Goal: Check status

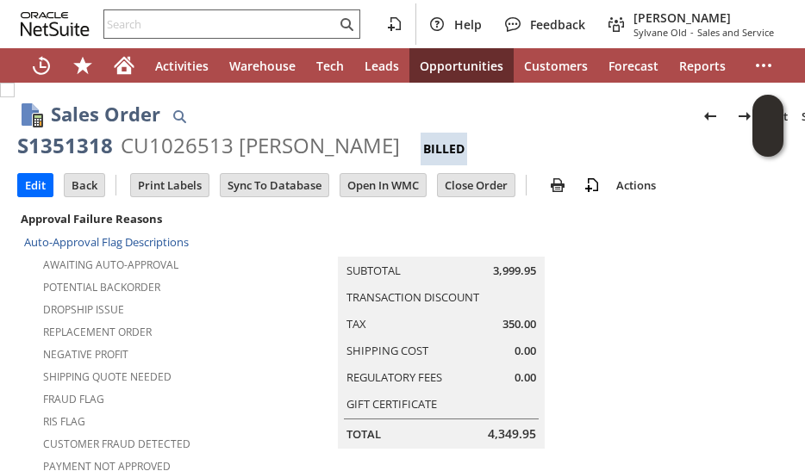
click at [187, 16] on input "text" at bounding box center [220, 24] width 232 height 21
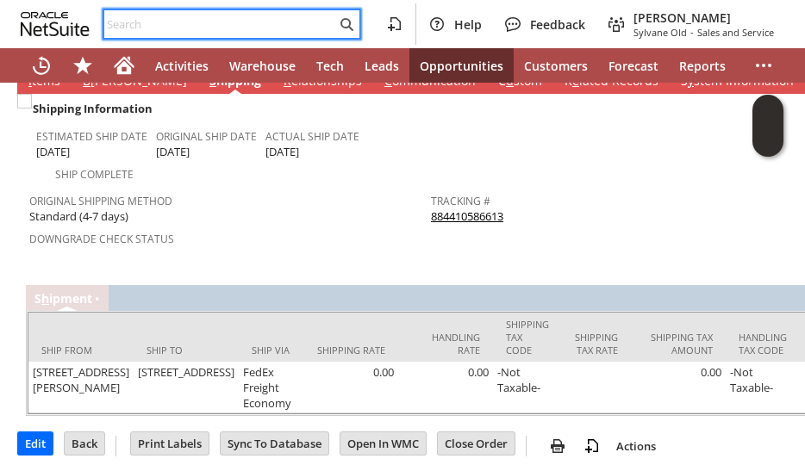
paste input "[PHONE_NUMBER]"
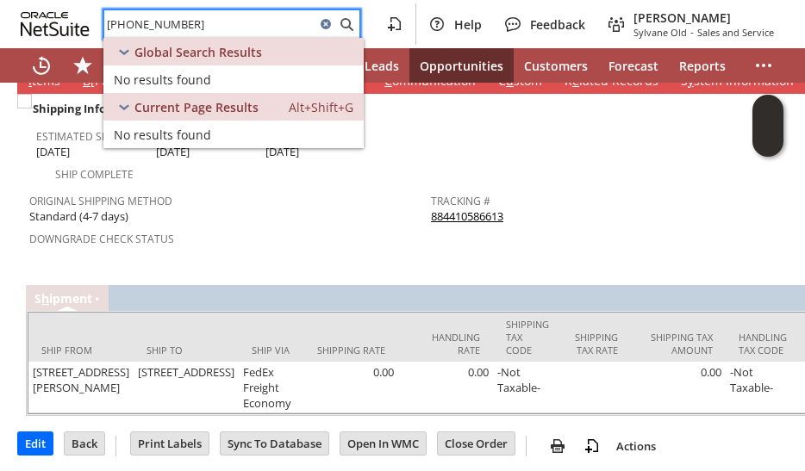
type input "[PHONE_NUMBER]"
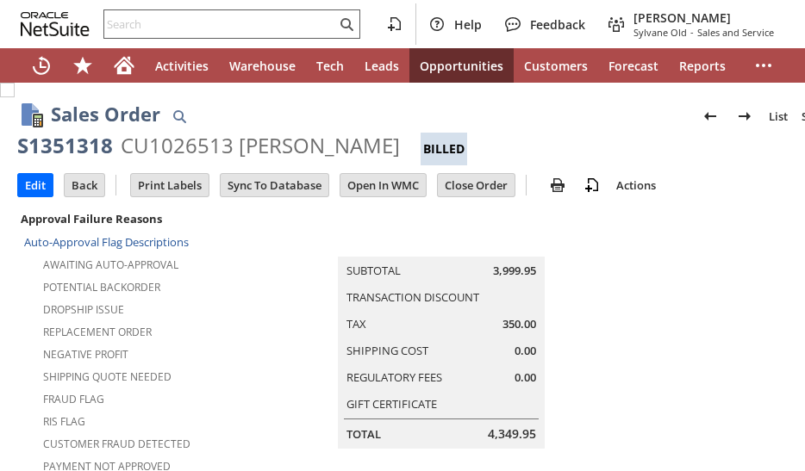
click at [176, 23] on input "text" at bounding box center [220, 24] width 232 height 21
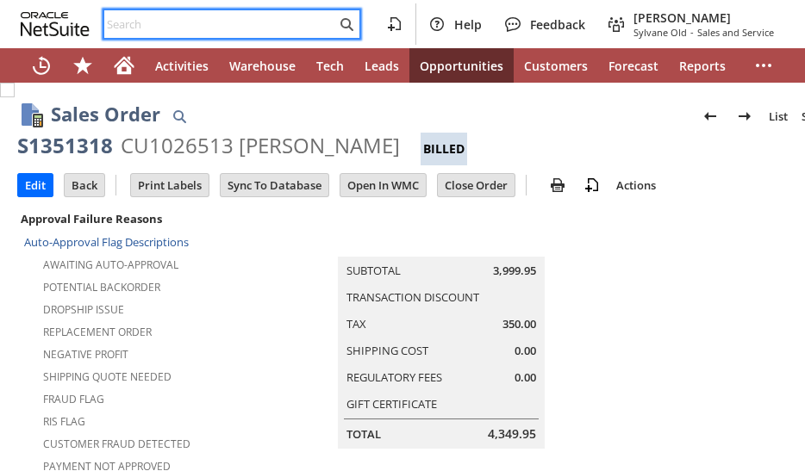
paste input "[PHONE_NUMBER]"
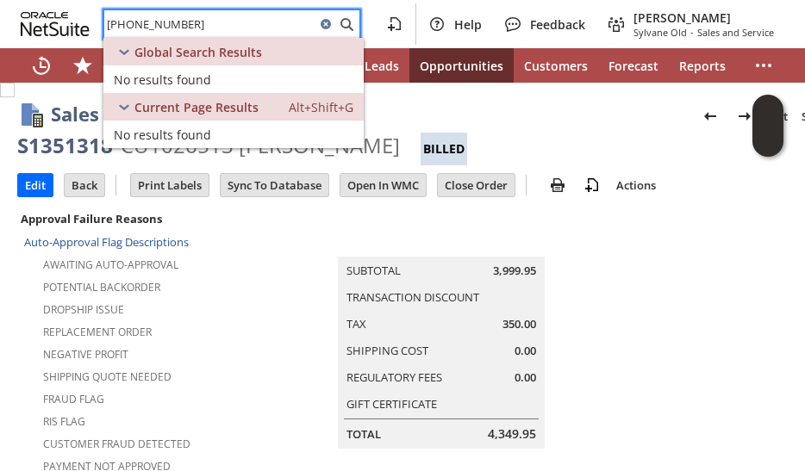
type input "[PHONE_NUMBER]"
